Goal: Find specific page/section: Find specific page/section

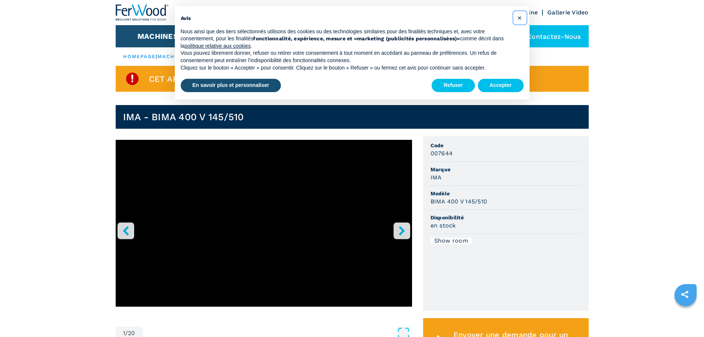
click at [519, 20] on span "×" at bounding box center [520, 17] width 4 height 9
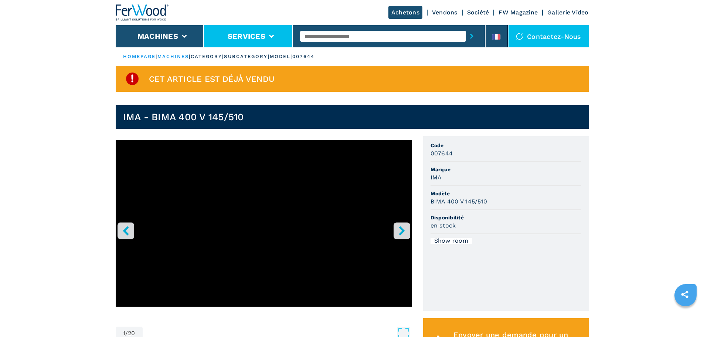
click at [263, 39] on button "Services" at bounding box center [247, 36] width 38 height 9
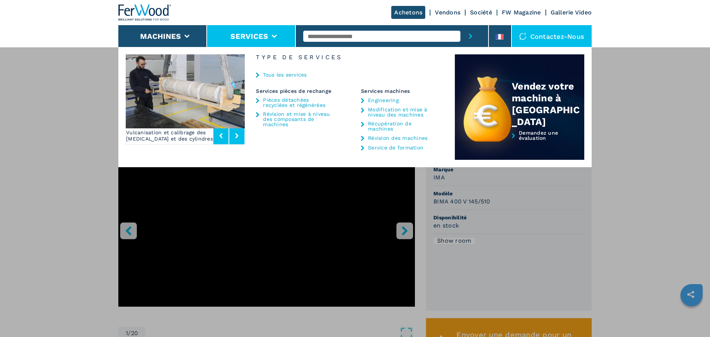
click at [284, 102] on link "Pièces détachées recyclées et régénérées" at bounding box center [297, 102] width 69 height 10
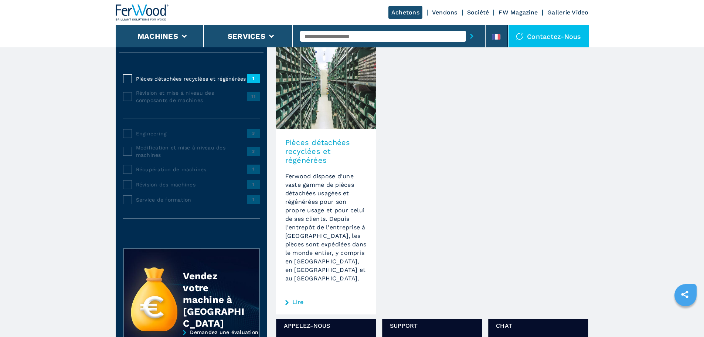
scroll to position [111, 0]
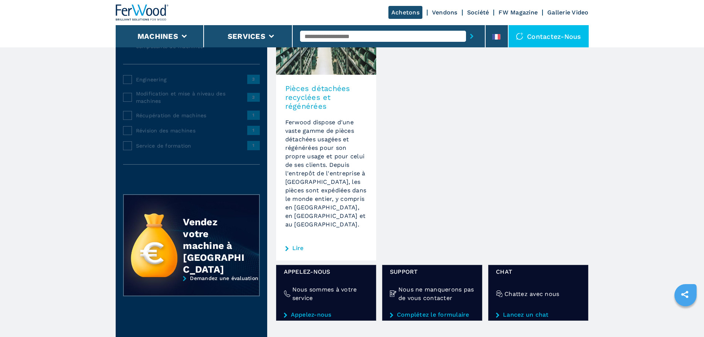
click at [295, 245] on link "Lire" at bounding box center [297, 248] width 11 height 6
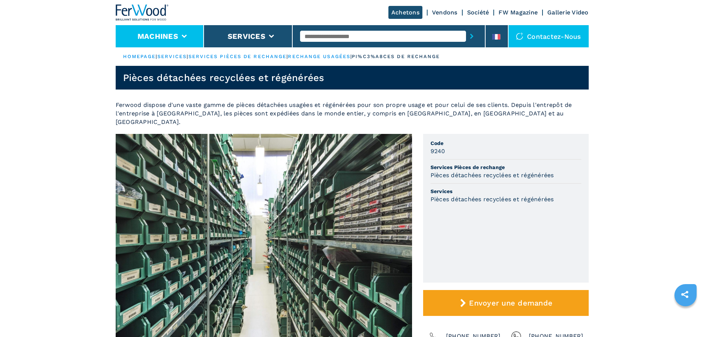
click at [166, 40] on button "Machines" at bounding box center [158, 36] width 41 height 9
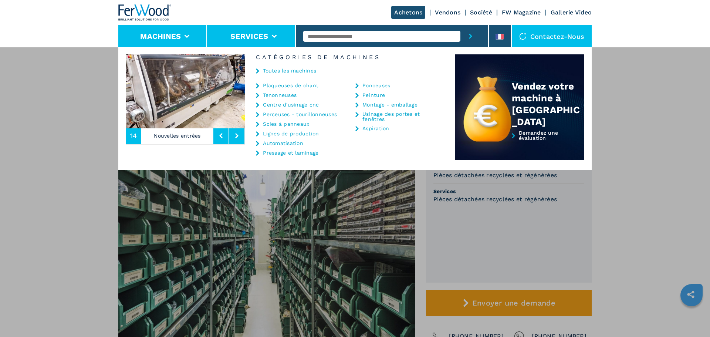
click at [240, 31] on li "Services" at bounding box center [251, 36] width 89 height 22
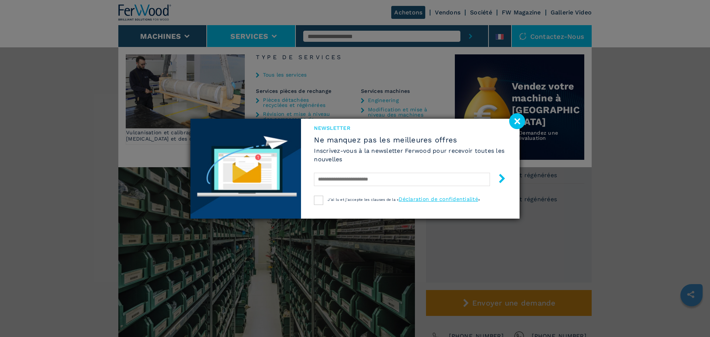
click at [517, 123] on image at bounding box center [517, 121] width 16 height 16
